Goal: Transaction & Acquisition: Book appointment/travel/reservation

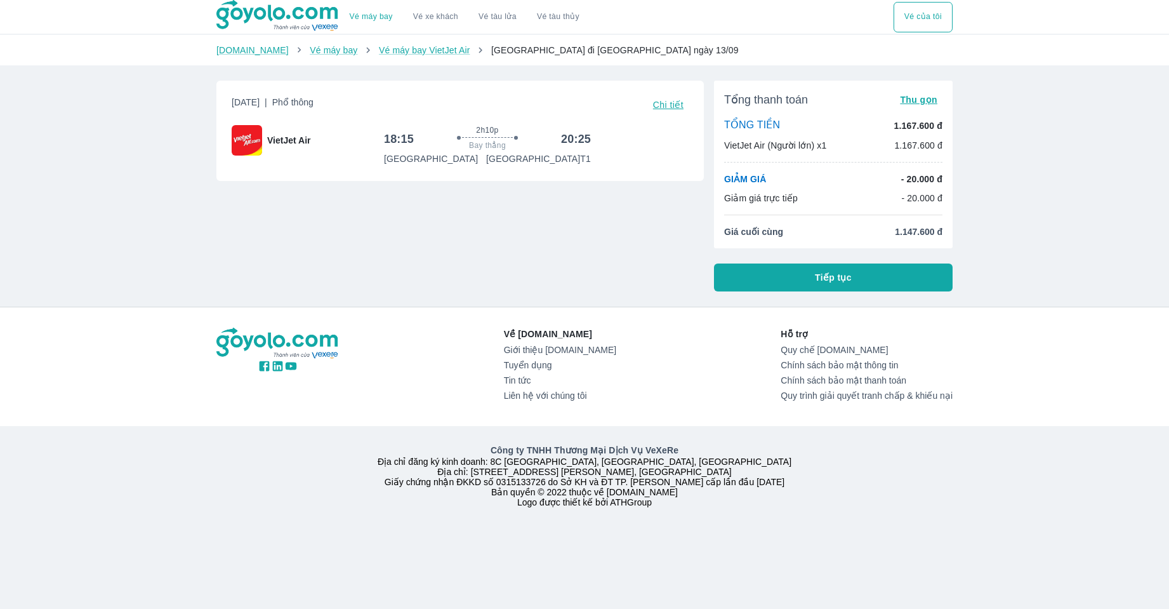
click at [907, 230] on span "1.147.600 đ" at bounding box center [919, 231] width 48 height 13
click at [918, 182] on p "- 20.000 đ" at bounding box center [921, 179] width 41 height 13
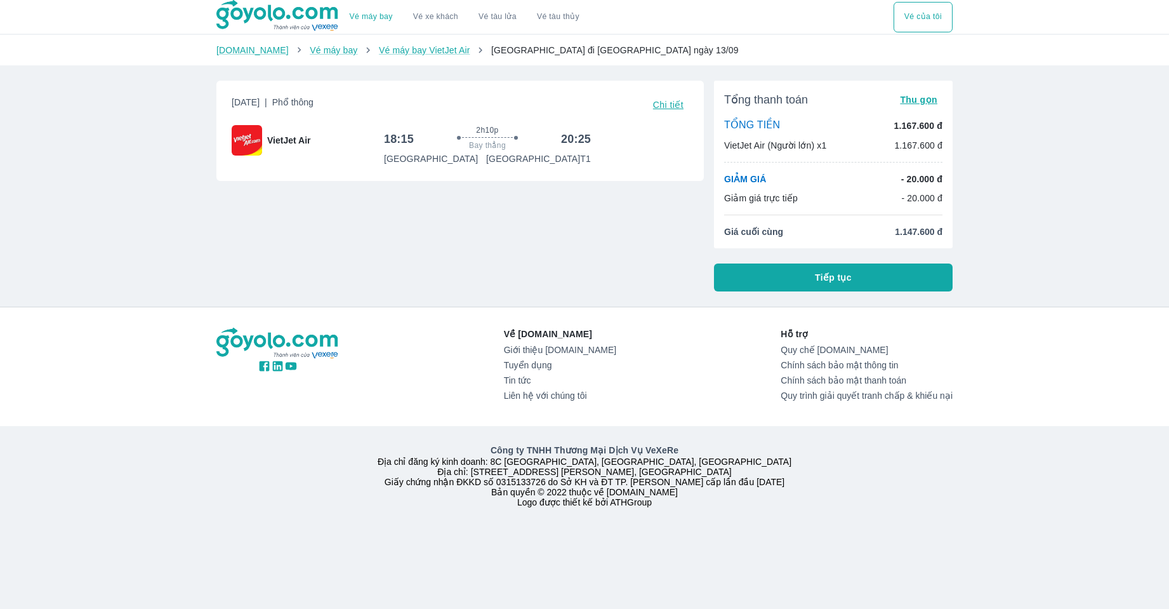
click at [818, 203] on div "Giảm giá trực tiếp - 20.000 đ" at bounding box center [833, 198] width 218 height 13
click at [839, 273] on span "Tiếp tục" at bounding box center [833, 277] width 37 height 13
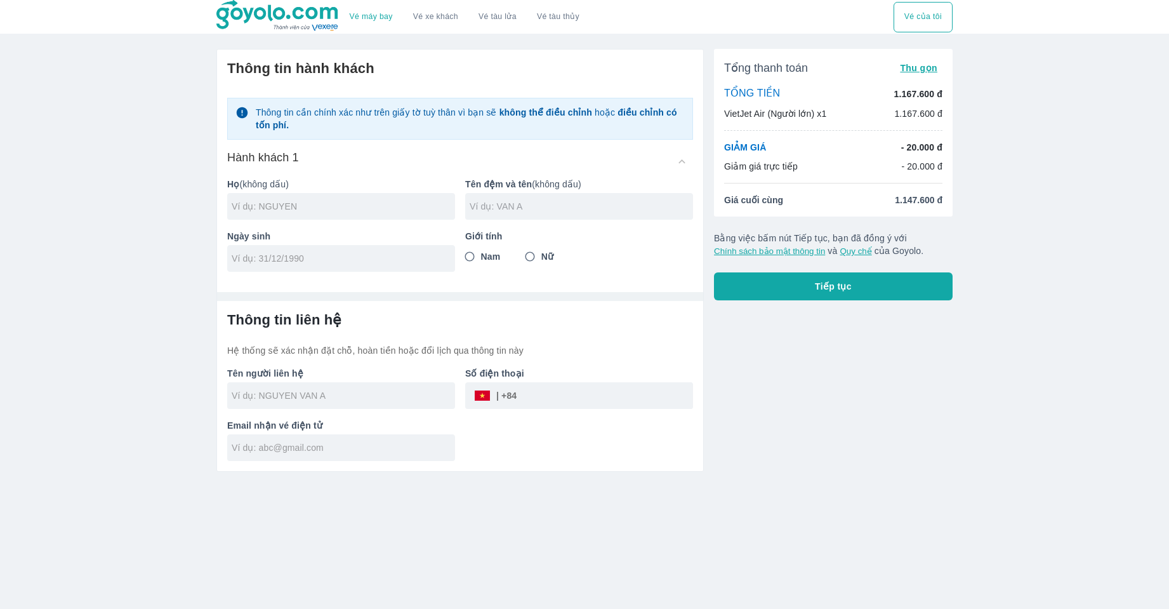
click at [597, 206] on input "text" at bounding box center [581, 206] width 223 height 13
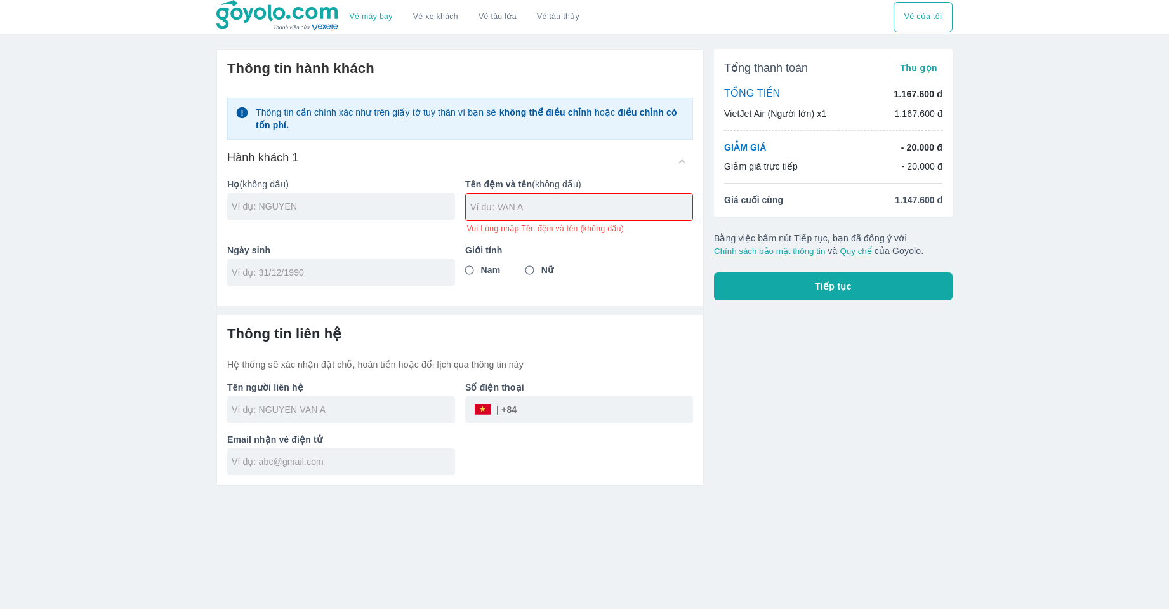
click at [362, 216] on div at bounding box center [341, 206] width 228 height 27
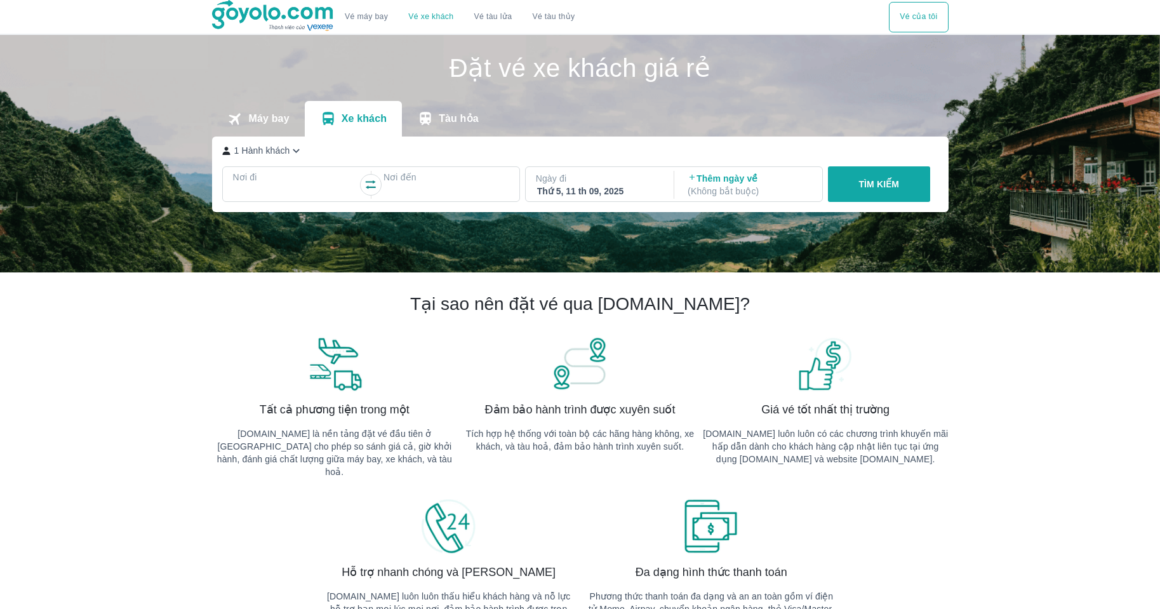
click at [297, 185] on div at bounding box center [296, 192] width 126 height 18
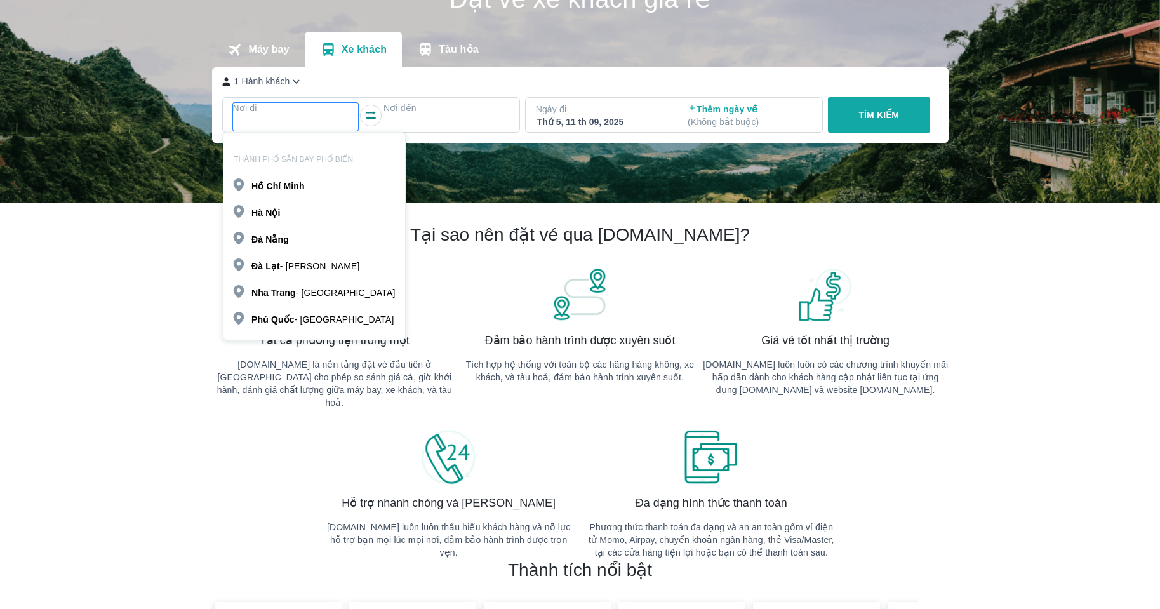
scroll to position [73, 0]
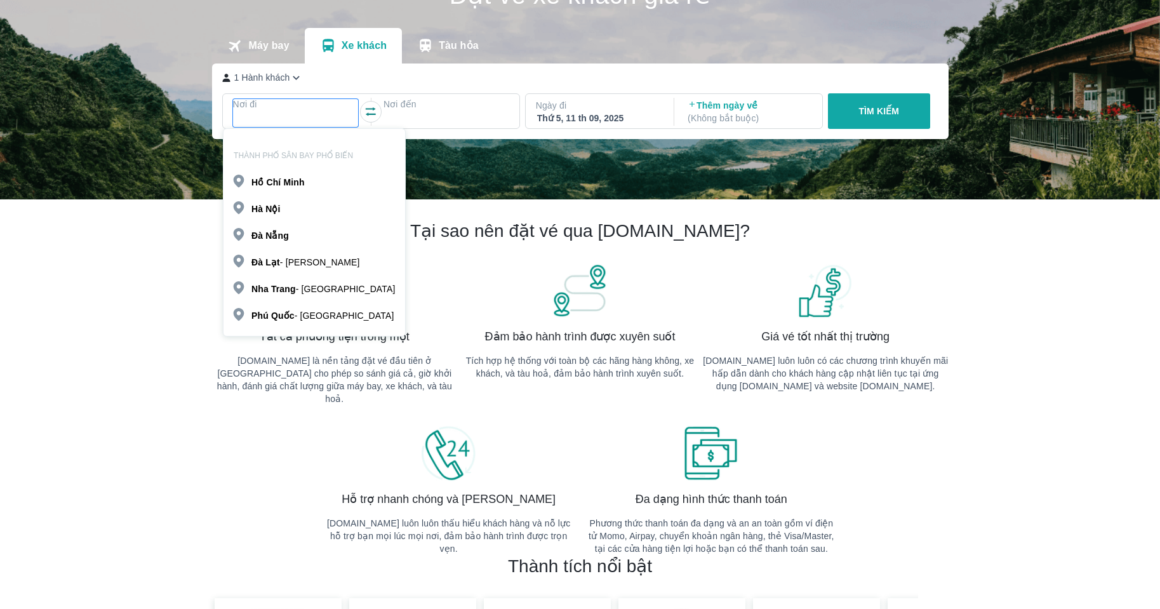
click at [271, 208] on b "Nội" at bounding box center [272, 209] width 15 height 10
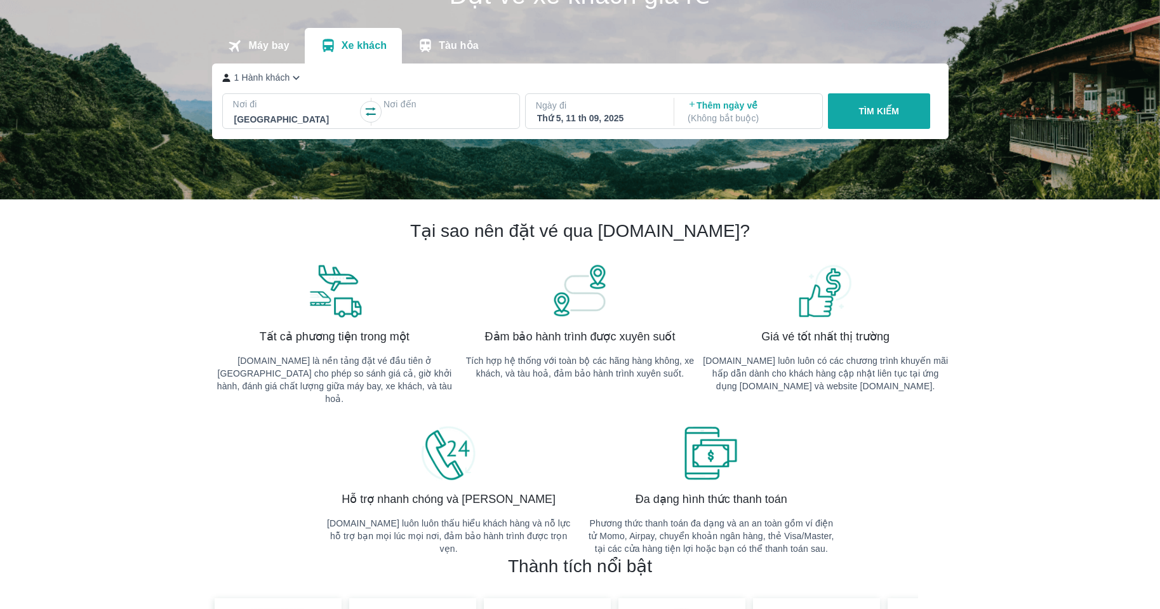
click at [437, 105] on p "Nơi đến" at bounding box center [446, 104] width 126 height 13
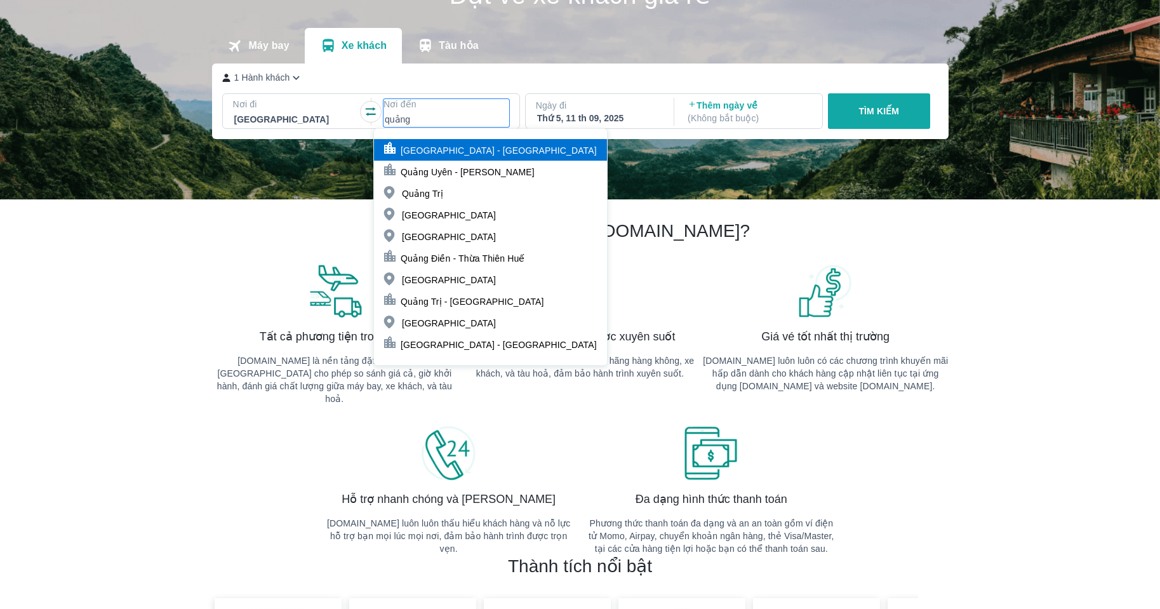
type input "quảng"
click at [449, 155] on p "Quảng Ninh - Quảng Bình" at bounding box center [499, 150] width 196 height 13
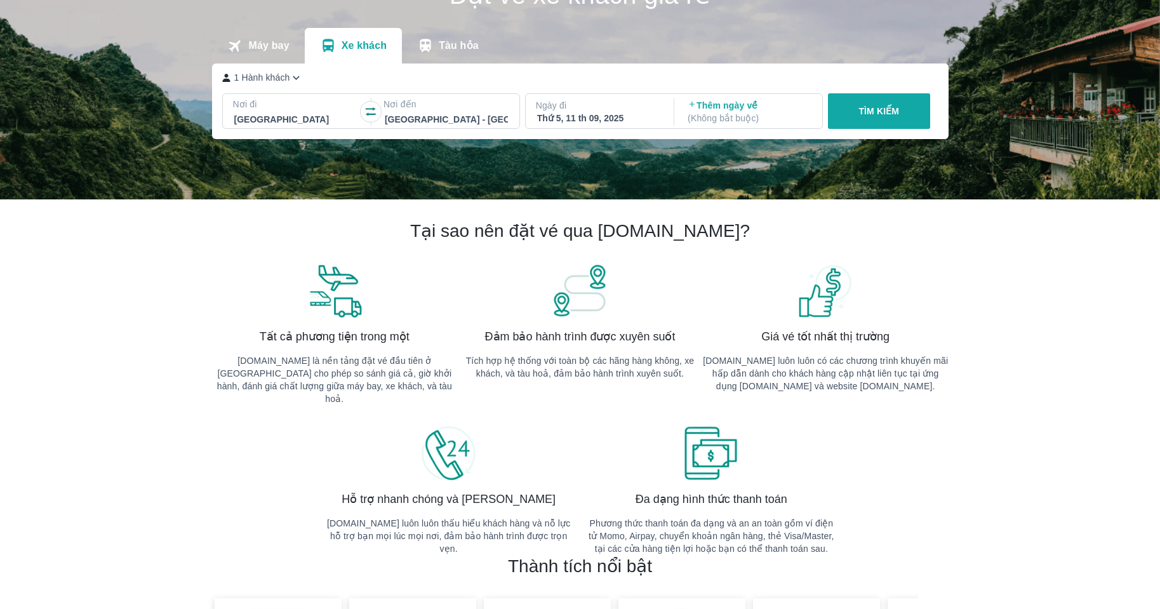
click at [472, 127] on div at bounding box center [446, 119] width 123 height 15
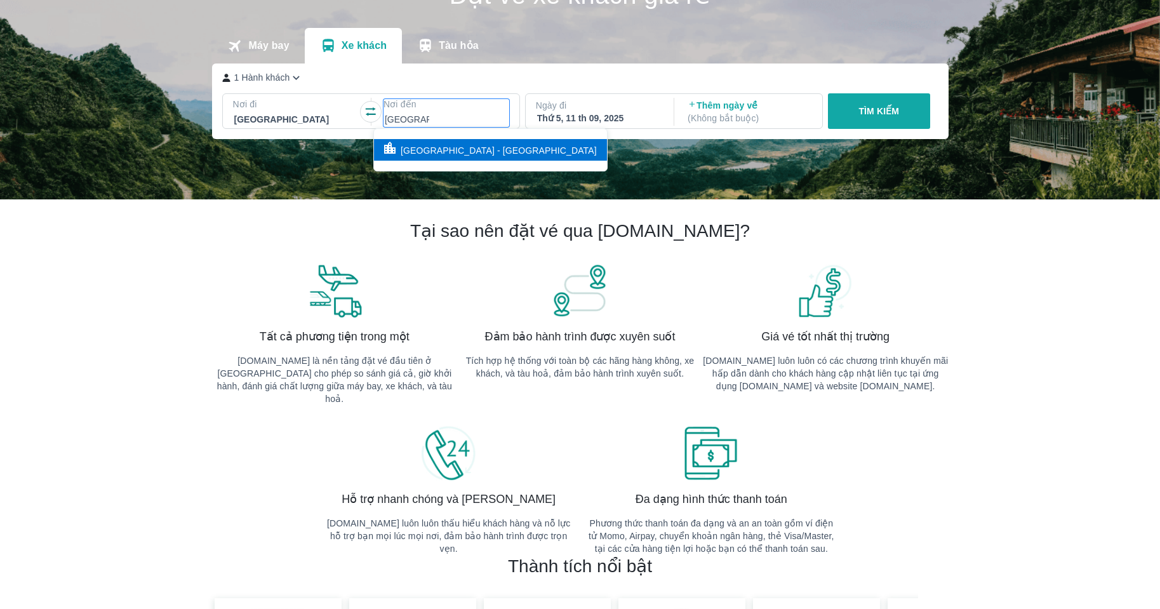
type input "quảng yên"
click at [459, 147] on p "Quảng Yên - Quảng Ninh" at bounding box center [499, 150] width 196 height 13
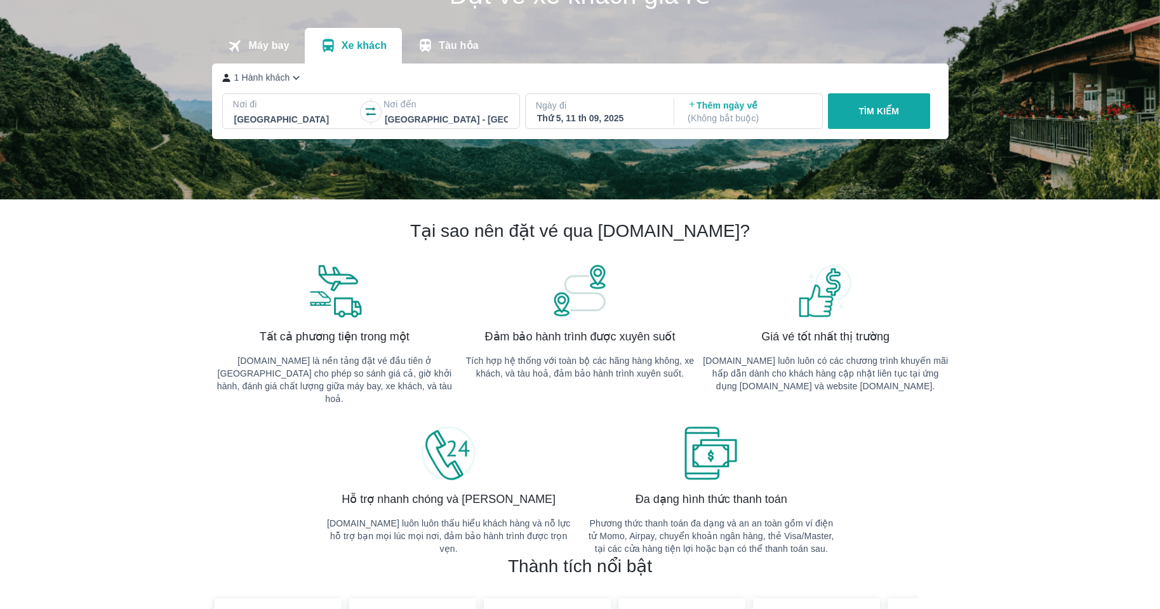
click at [861, 116] on p "TÌM KIẾM" at bounding box center [878, 111] width 41 height 13
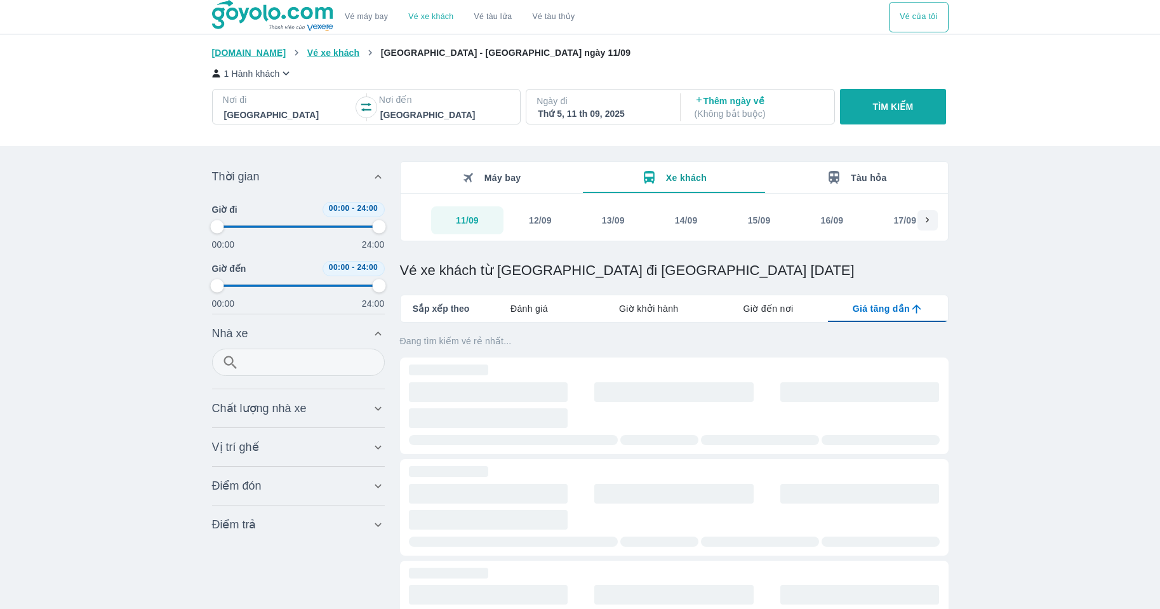
type input "97.9166666666667"
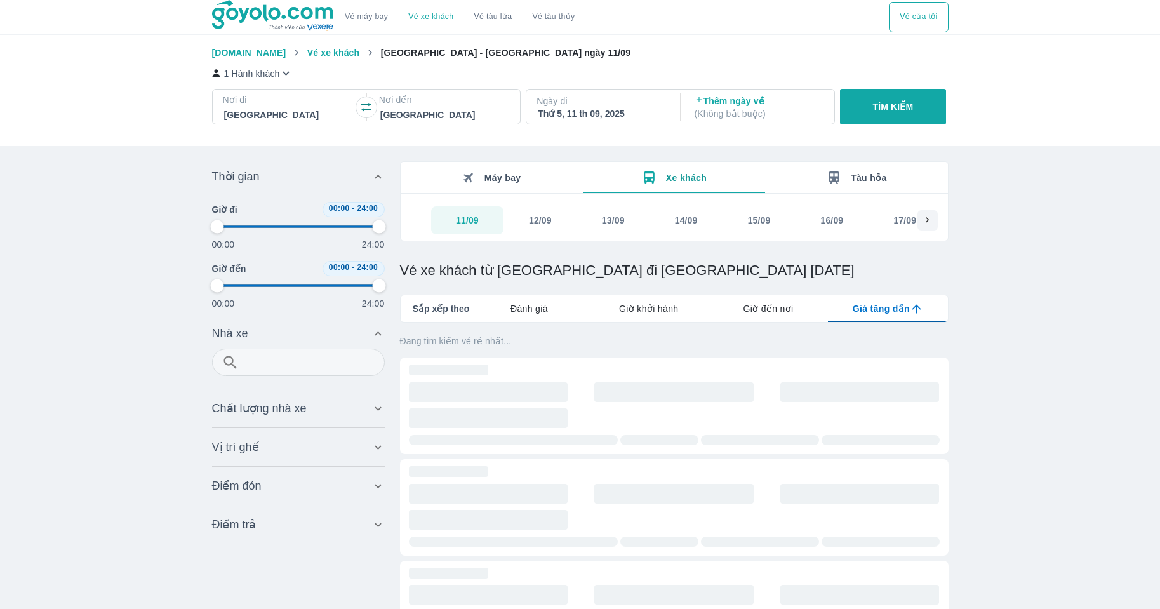
type input "97.9166666666667"
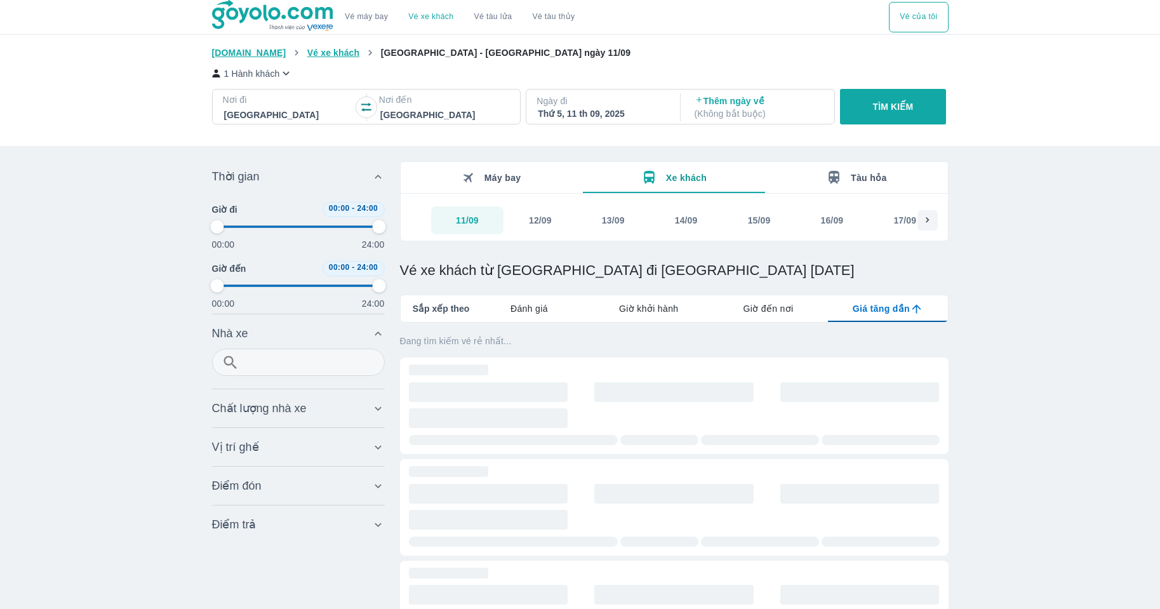
type input "97.9166666666667"
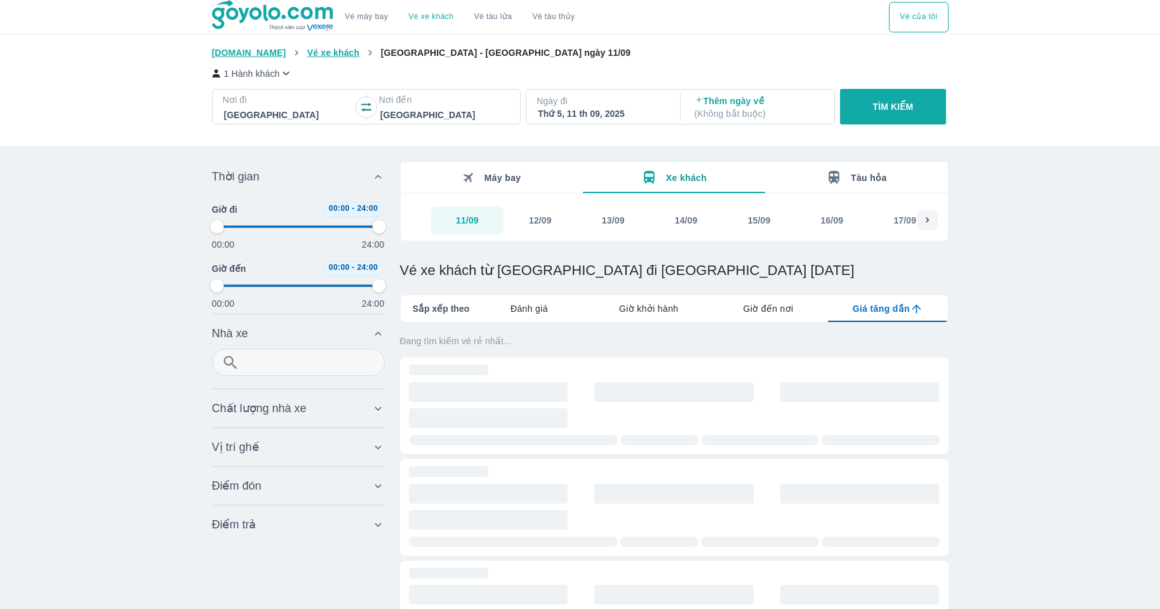
type input "97.9166666666667"
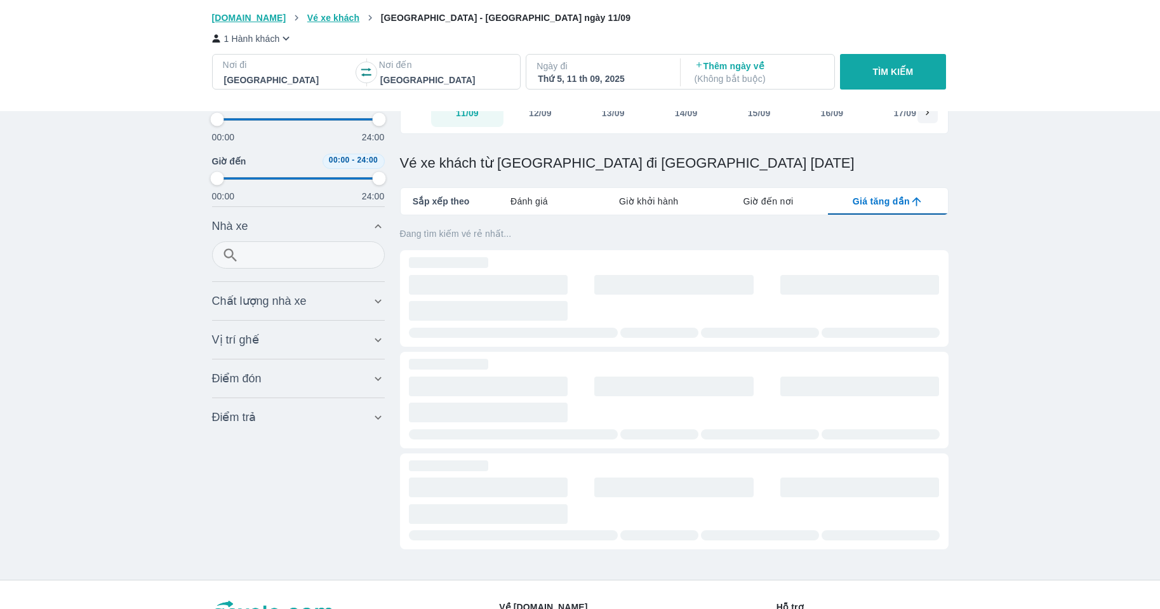
scroll to position [127, 0]
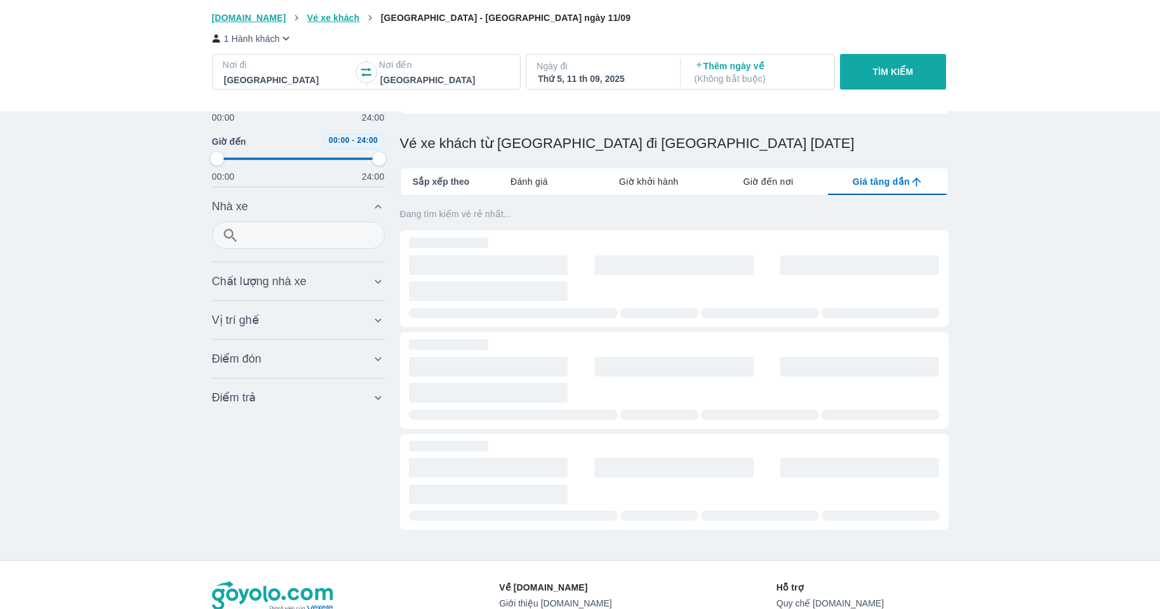
type input "97.9166666666667"
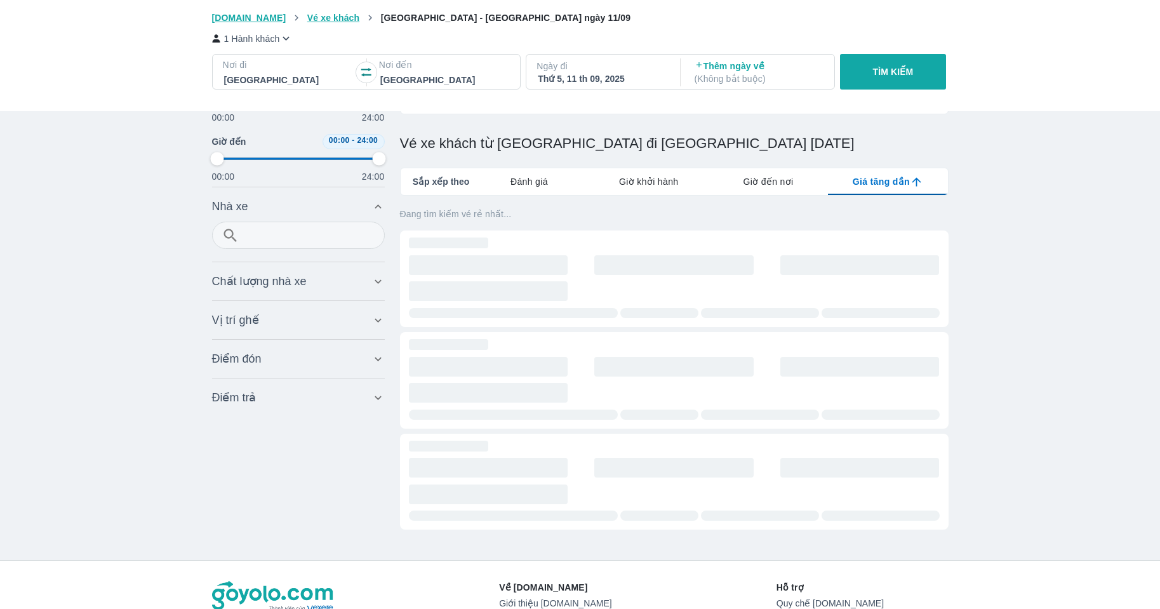
type input "97.9166666666667"
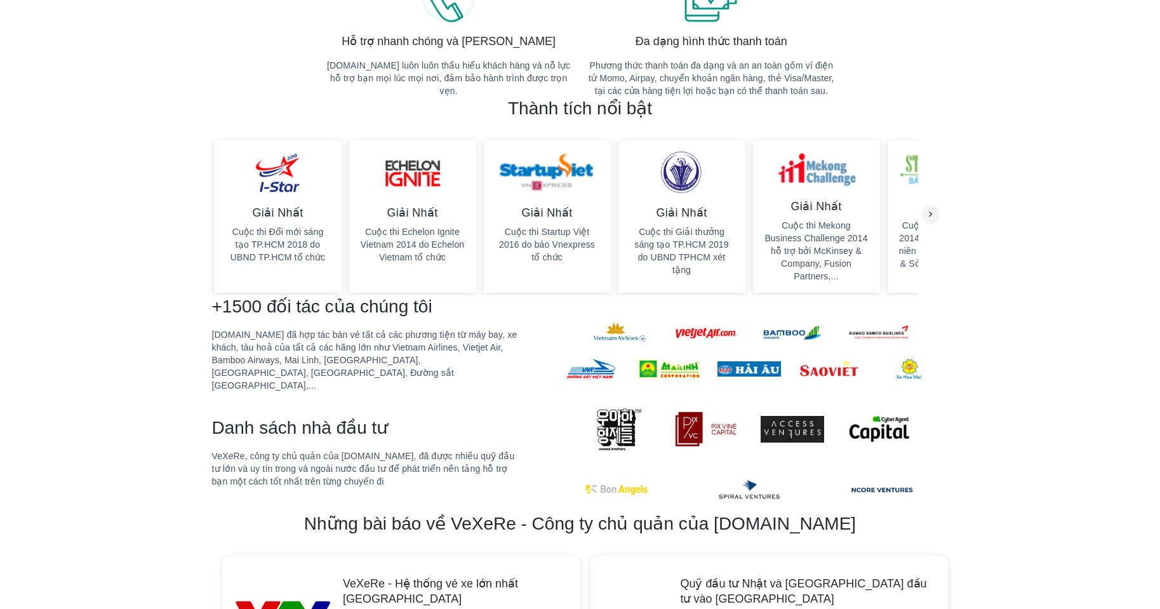
scroll to position [762, 0]
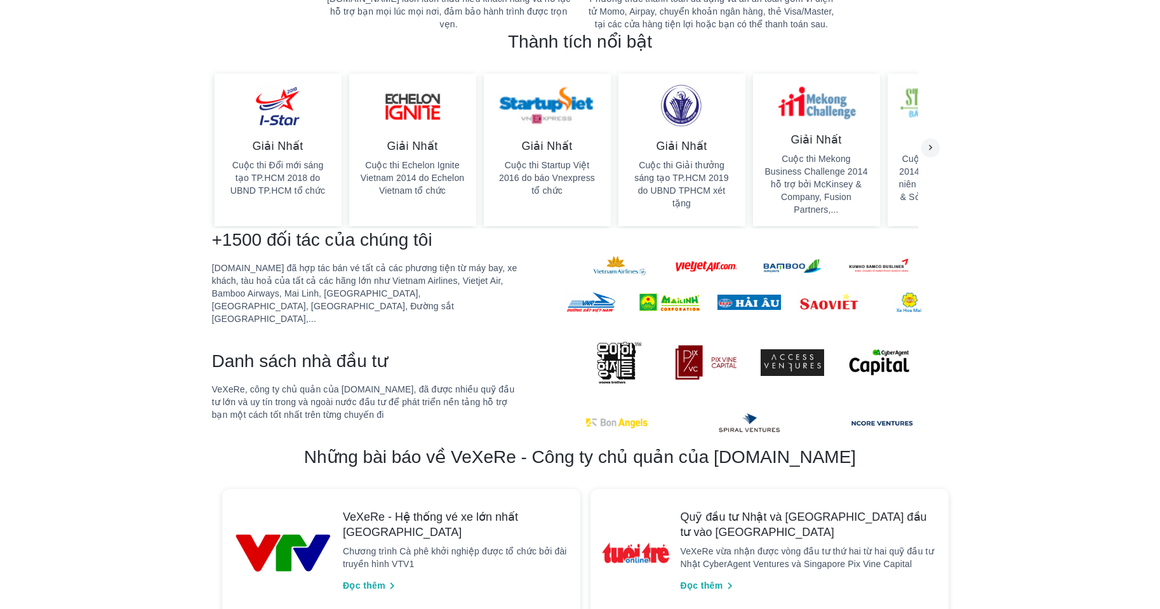
click at [363, 262] on p "[DOMAIN_NAME] đã hợp tác bán vé tất cả các phương tiện từ máy bay, xe khách, tà…" at bounding box center [365, 293] width 307 height 63
click at [352, 262] on p "[DOMAIN_NAME] đã hợp tác bán vé tất cả các phương tiện từ máy bay, xe khách, tà…" at bounding box center [365, 293] width 307 height 63
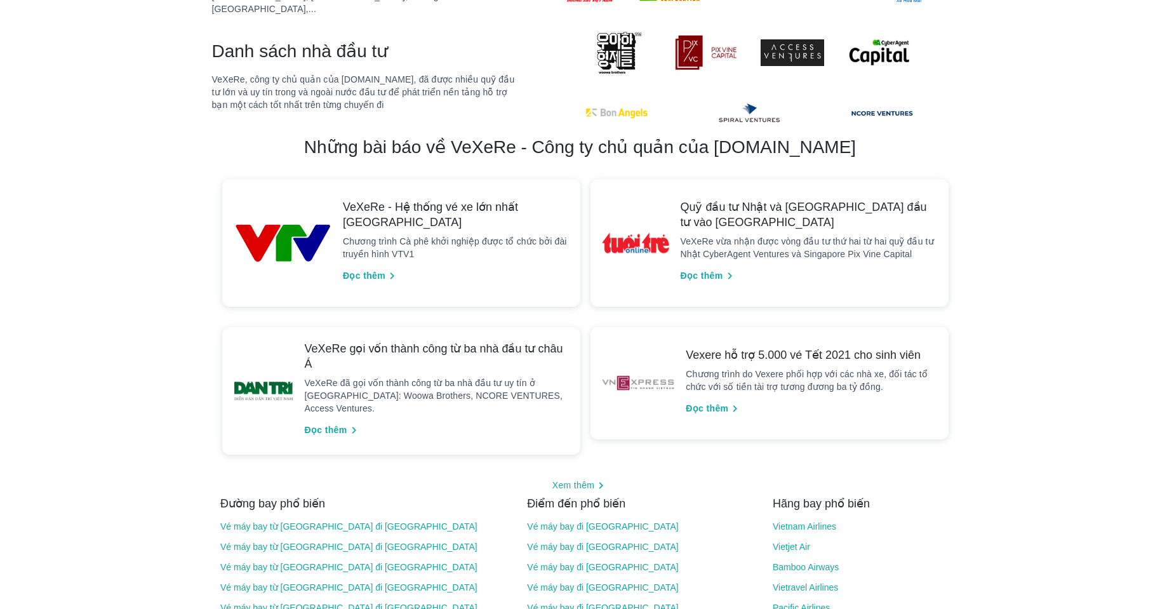
scroll to position [1079, 0]
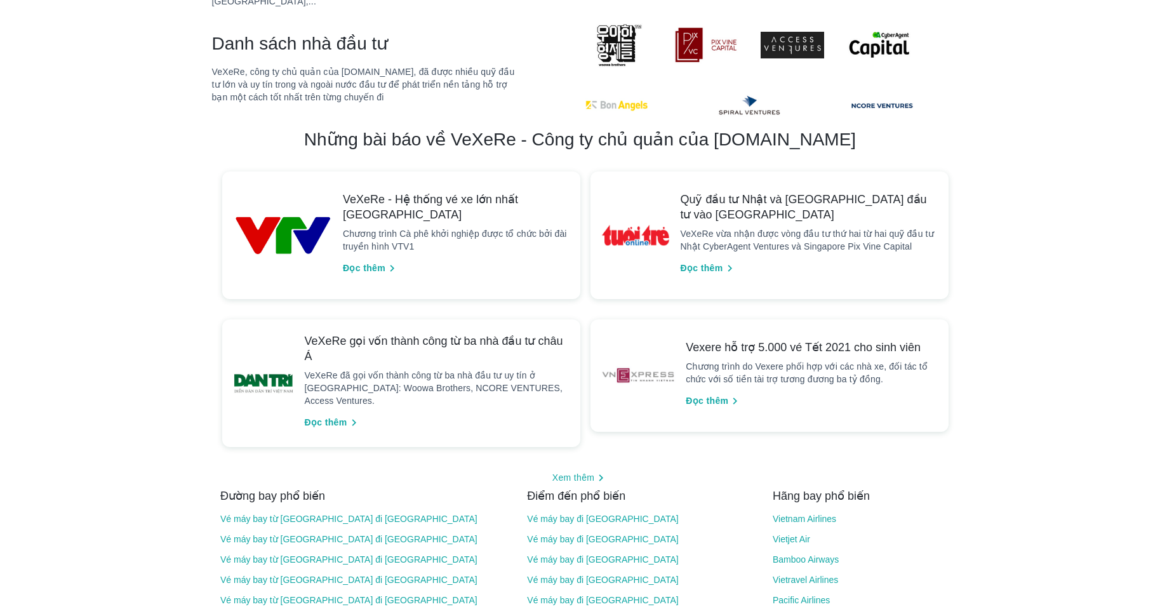
click at [372, 262] on span "Đọc thêm" at bounding box center [364, 268] width 43 height 13
